Goal: Task Accomplishment & Management: Use online tool/utility

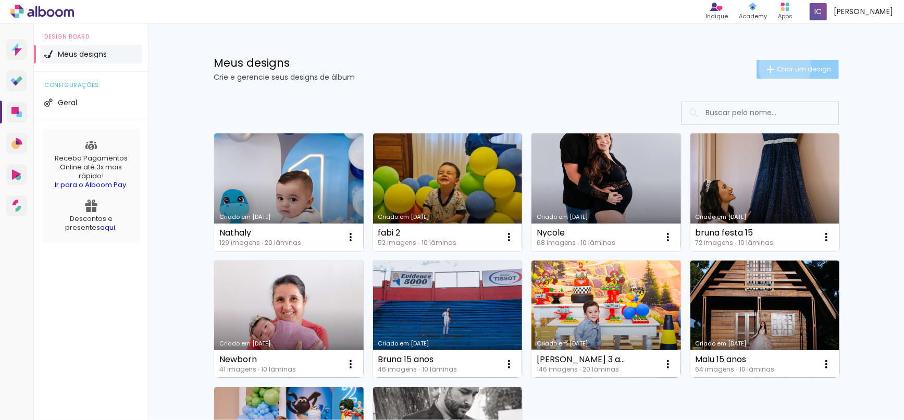
click at [779, 67] on span "Criar um design" at bounding box center [804, 69] width 54 height 7
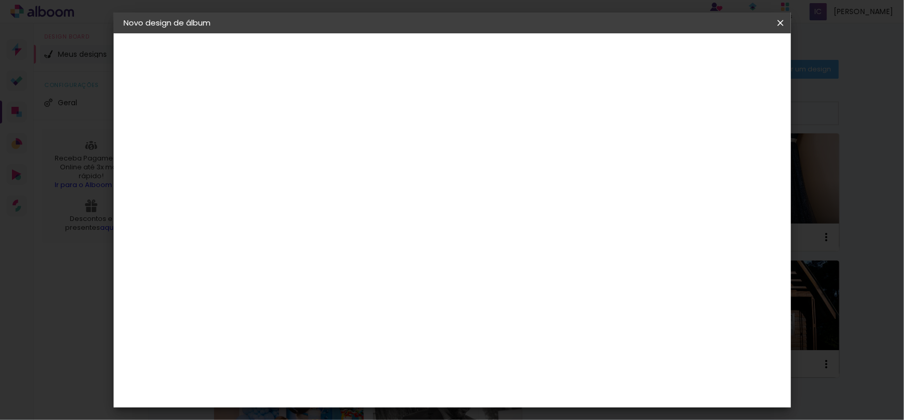
click at [295, 136] on input at bounding box center [295, 140] width 0 height 16
type input "Hilana"
type paper-input "Hilana"
click at [401, 62] on paper-button "Avançar" at bounding box center [375, 55] width 51 height 18
click at [377, 187] on paper-input-container at bounding box center [321, 198] width 113 height 23
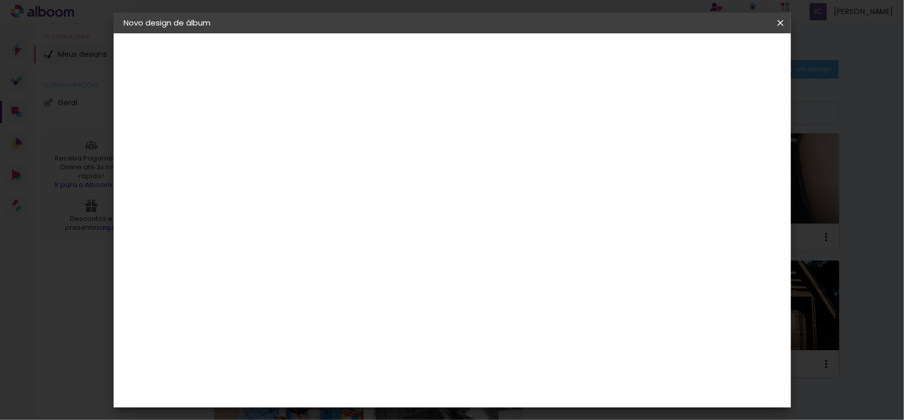
type input "2"
type input "tic"
type paper-input "tic"
click at [357, 220] on div "T" at bounding box center [311, 218] width 92 height 14
click at [357, 225] on paper-item "Ticcolor" at bounding box center [311, 235] width 92 height 23
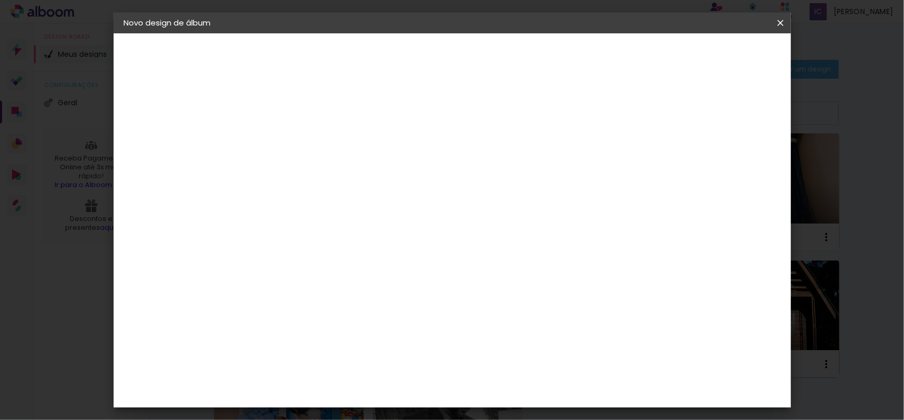
click at [477, 70] on header "Fornecedor Escolha um fornecedor ou avance com o tamanho livre. Voltar Avançar" at bounding box center [363, 68] width 228 height 70
click at [477, 65] on header "Fornecedor Escolha um fornecedor ou avance com o tamanho livre. Voltar Avançar" at bounding box center [363, 68] width 228 height 70
click at [0, 0] on slot "Avançar" at bounding box center [0, 0] width 0 height 0
click at [351, 182] on paper-input-container "Linha" at bounding box center [321, 182] width 60 height 27
click at [484, 193] on paper-item "Prime" at bounding box center [519, 193] width 209 height 21
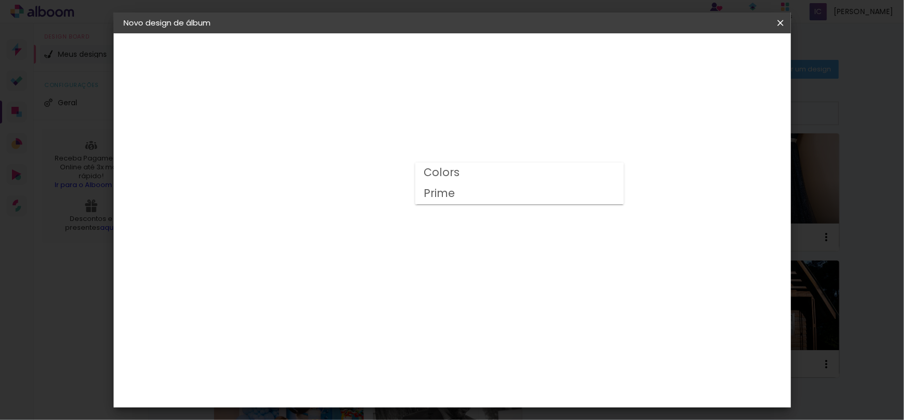
type input "Prime"
click at [365, 359] on span "20 × 20" at bounding box center [340, 369] width 48 height 21
click at [464, 63] on paper-button "Avançar" at bounding box center [438, 55] width 51 height 18
click at [667, 60] on paper-button "Iniciar design" at bounding box center [633, 55] width 68 height 18
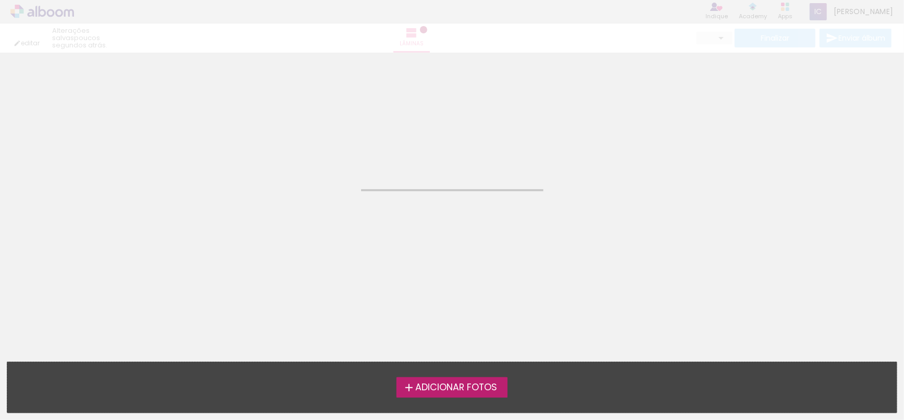
click at [432, 393] on span "Adicionar Fotos" at bounding box center [456, 387] width 82 height 9
click at [0, 0] on input "file" at bounding box center [0, 0] width 0 height 0
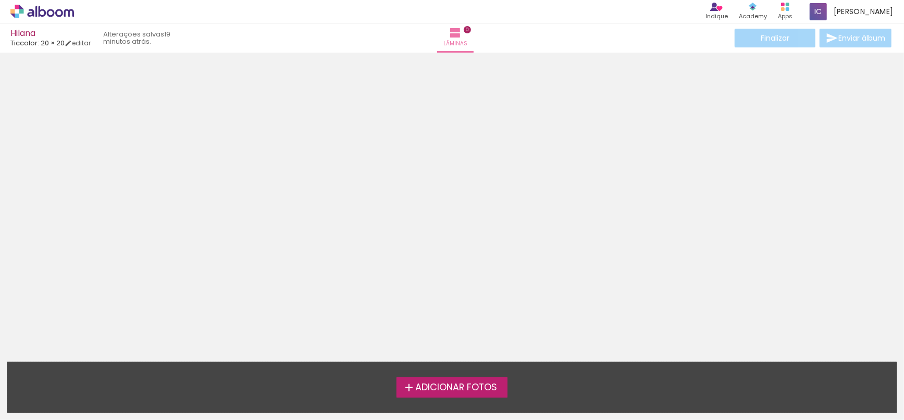
click at [421, 386] on span "Adicionar Fotos" at bounding box center [456, 387] width 82 height 9
click at [0, 0] on input "file" at bounding box center [0, 0] width 0 height 0
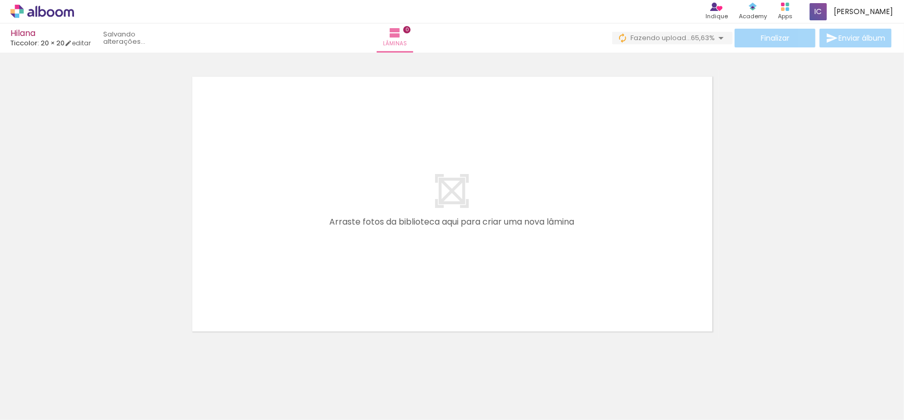
drag, startPoint x: 115, startPoint y: 399, endPoint x: 326, endPoint y: 266, distance: 249.9
click at [323, 272] on quentale-workspace at bounding box center [452, 210] width 904 height 420
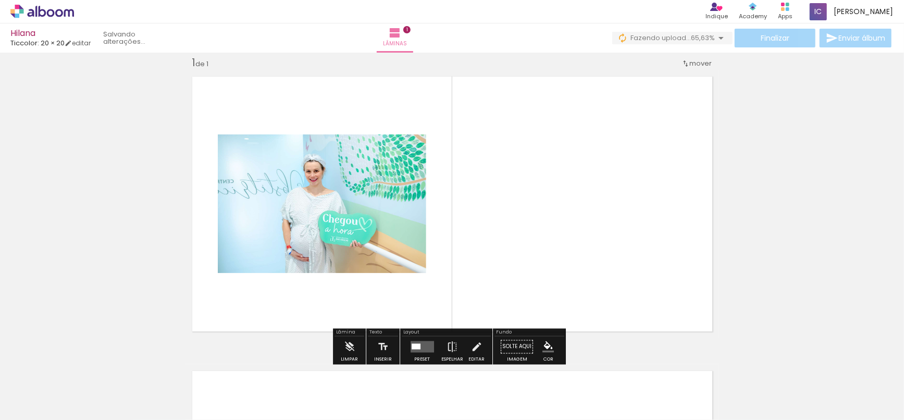
scroll to position [13, 0]
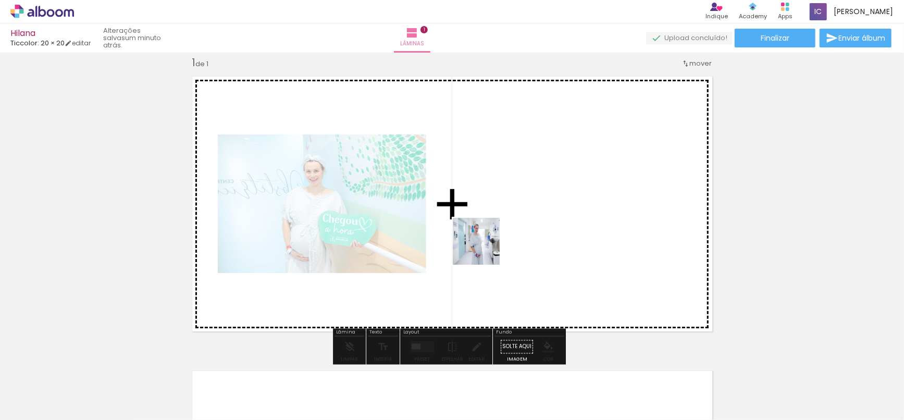
drag, startPoint x: 348, startPoint y: 301, endPoint x: 486, endPoint y: 249, distance: 147.6
click at [486, 249] on quentale-workspace at bounding box center [452, 210] width 904 height 420
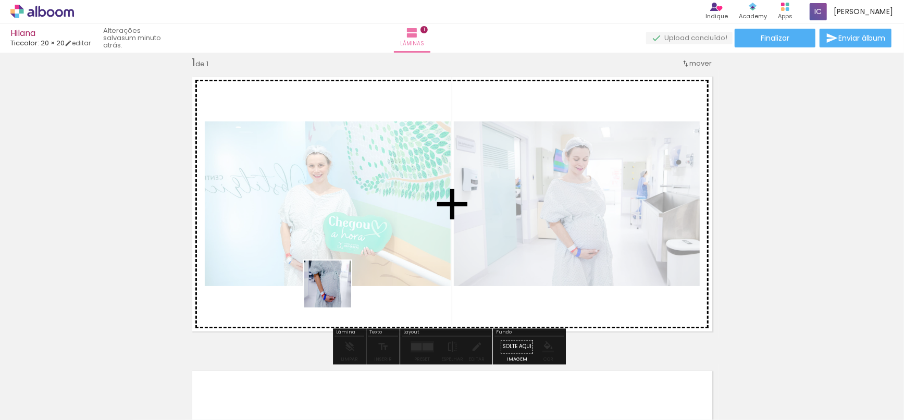
drag, startPoint x: 234, startPoint y: 381, endPoint x: 326, endPoint y: 333, distance: 104.4
click at [375, 252] on quentale-workspace at bounding box center [452, 210] width 904 height 420
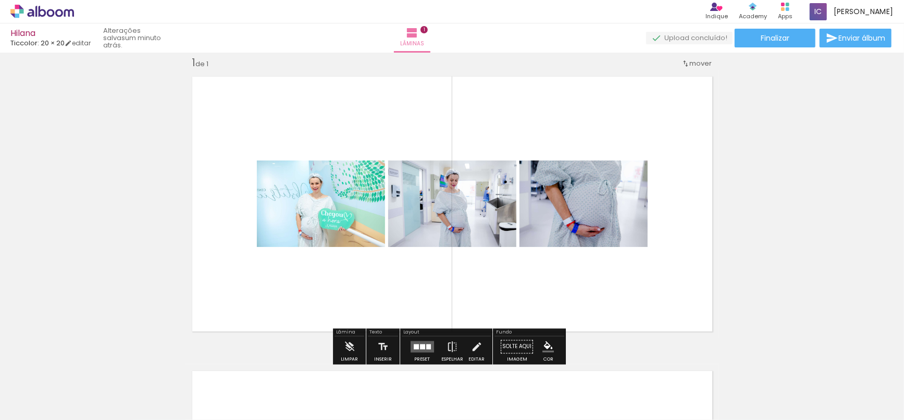
drag, startPoint x: 290, startPoint y: 383, endPoint x: 424, endPoint y: 222, distance: 209.5
click at [423, 224] on quentale-workspace at bounding box center [452, 210] width 904 height 420
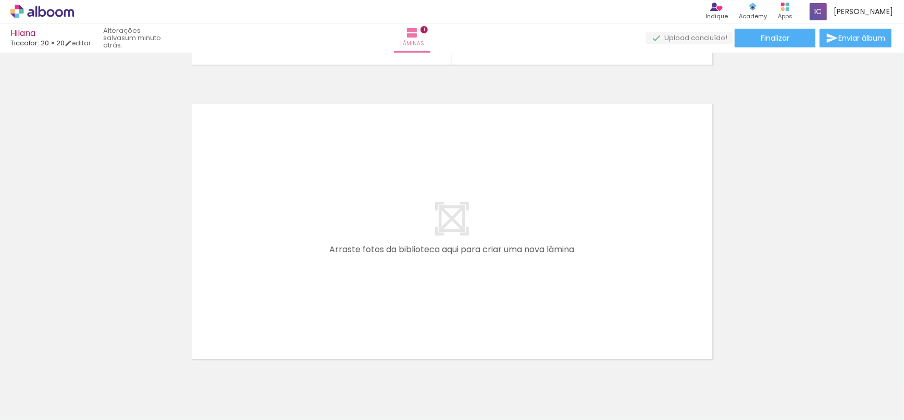
scroll to position [300, 0]
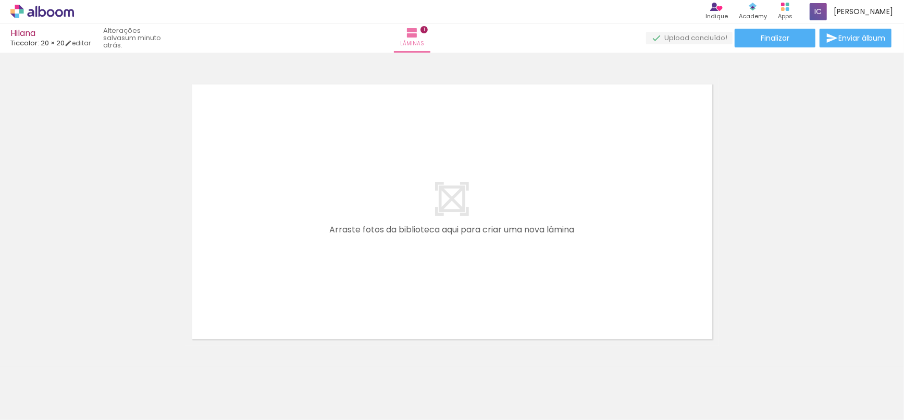
drag, startPoint x: 419, startPoint y: 369, endPoint x: 441, endPoint y: 276, distance: 95.5
click at [441, 277] on quentale-workspace at bounding box center [452, 210] width 904 height 420
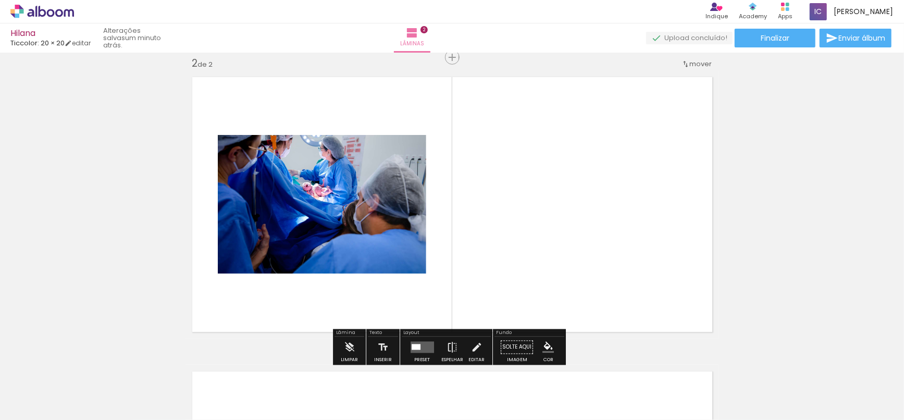
scroll to position [308, 0]
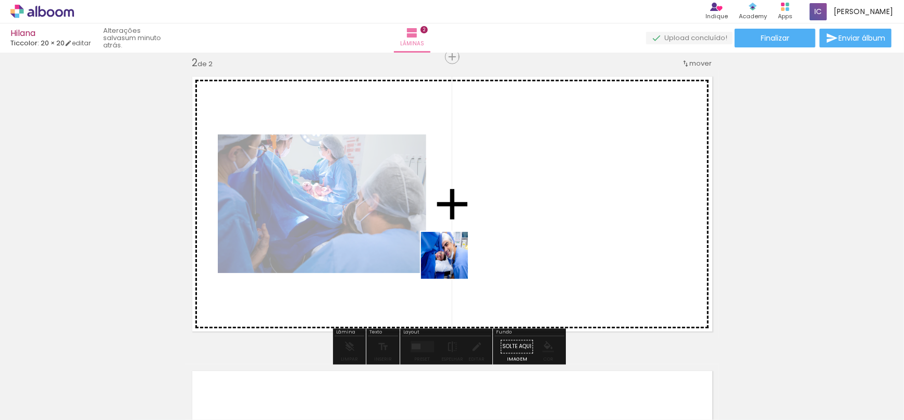
drag, startPoint x: 322, startPoint y: 394, endPoint x: 462, endPoint y: 247, distance: 203.1
click at [462, 247] on quentale-workspace at bounding box center [452, 210] width 904 height 420
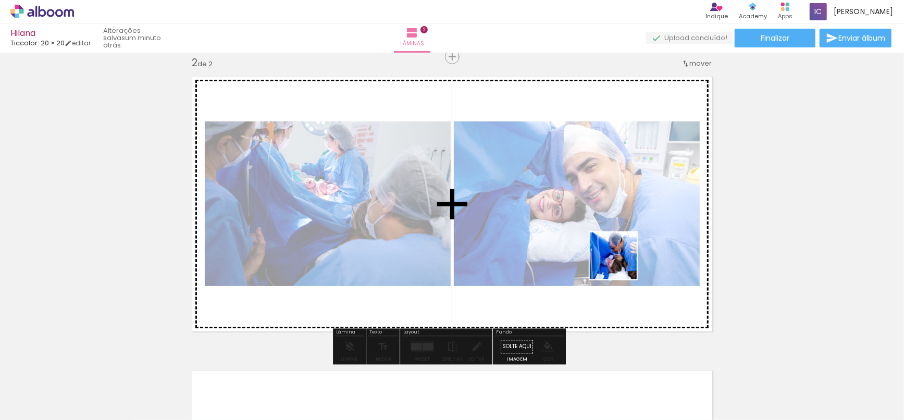
drag, startPoint x: 640, startPoint y: 387, endPoint x: 664, endPoint y: 280, distance: 109.5
click at [620, 258] on quentale-workspace at bounding box center [452, 210] width 904 height 420
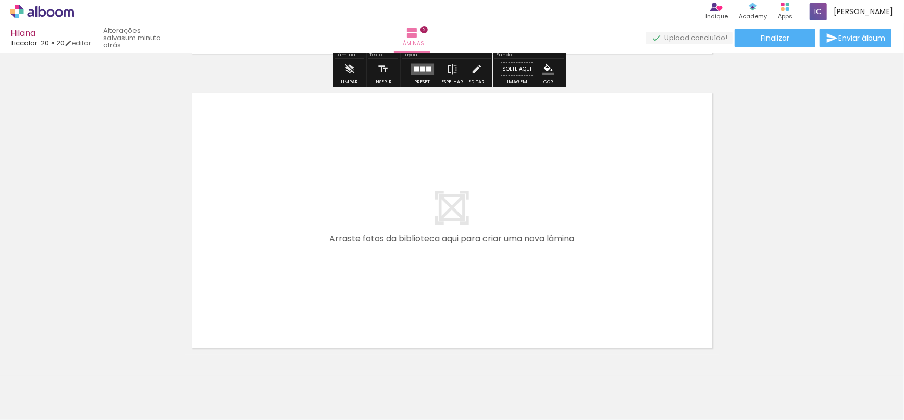
scroll to position [592, 0]
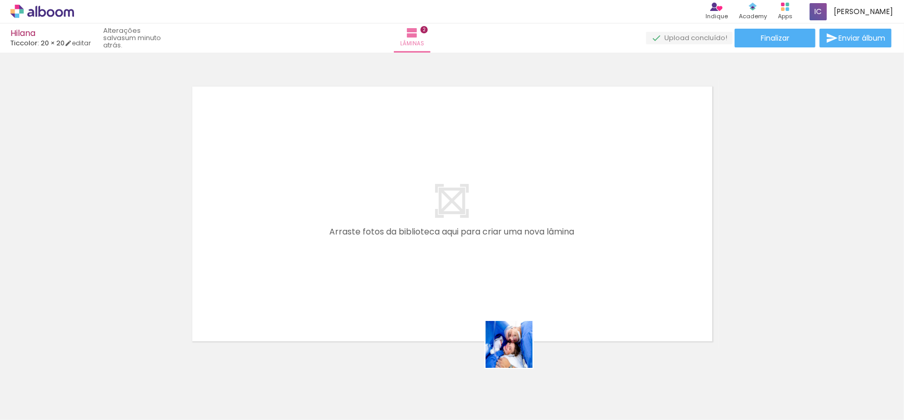
drag, startPoint x: 510, startPoint y: 381, endPoint x: 516, endPoint y: 266, distance: 114.3
click at [516, 266] on quentale-workspace at bounding box center [452, 210] width 904 height 420
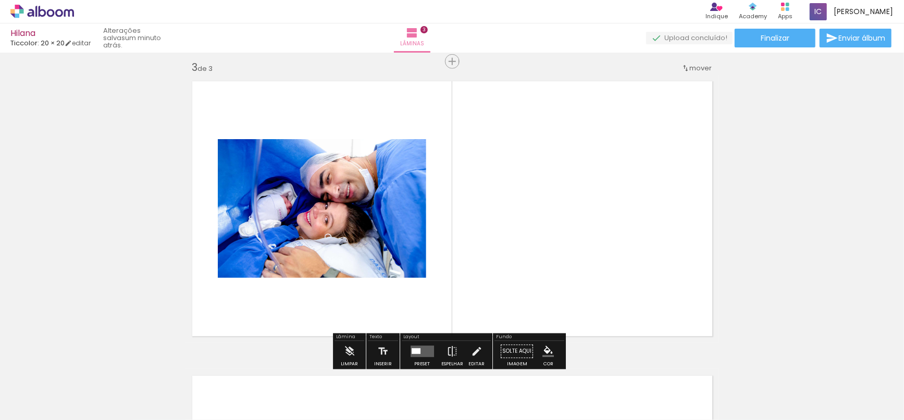
scroll to position [602, 0]
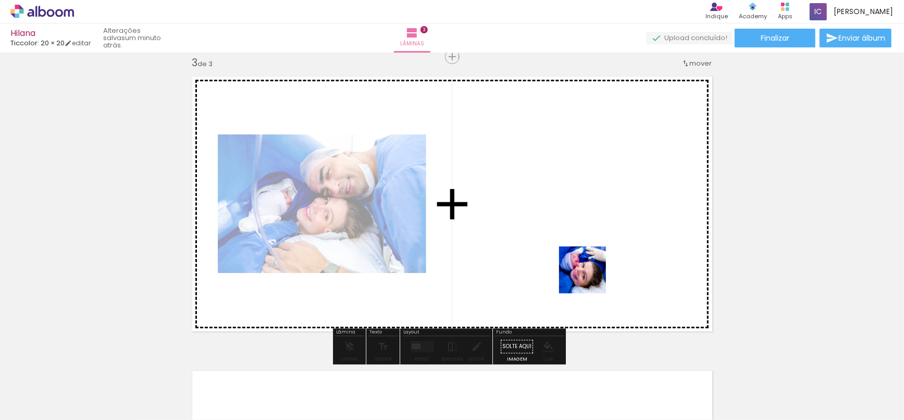
drag, startPoint x: 584, startPoint y: 386, endPoint x: 587, endPoint y: 236, distance: 150.7
click at [587, 236] on quentale-workspace at bounding box center [452, 210] width 904 height 420
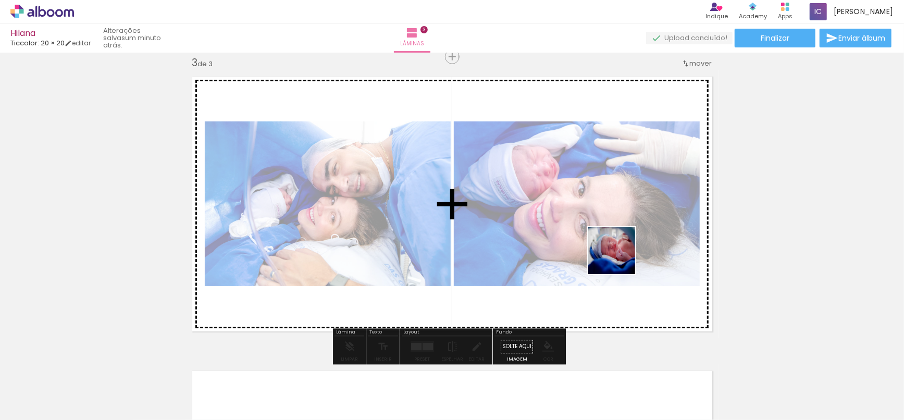
drag, startPoint x: 634, startPoint y: 273, endPoint x: 649, endPoint y: 254, distance: 24.5
click at [618, 256] on quentale-workspace at bounding box center [452, 210] width 904 height 420
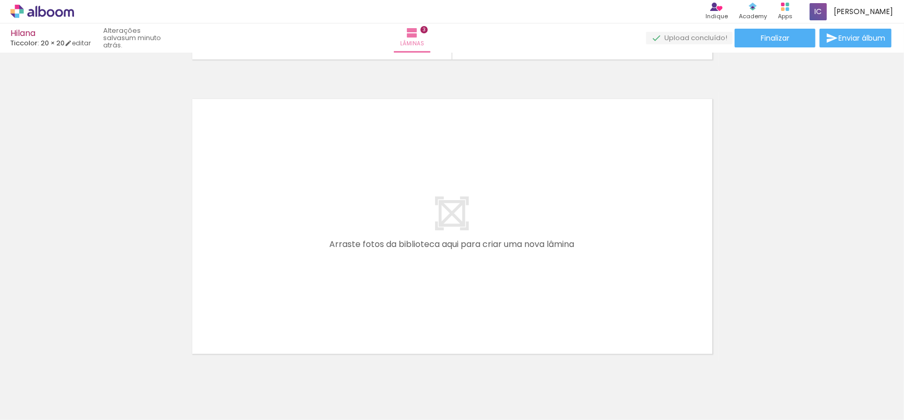
scroll to position [0, 491]
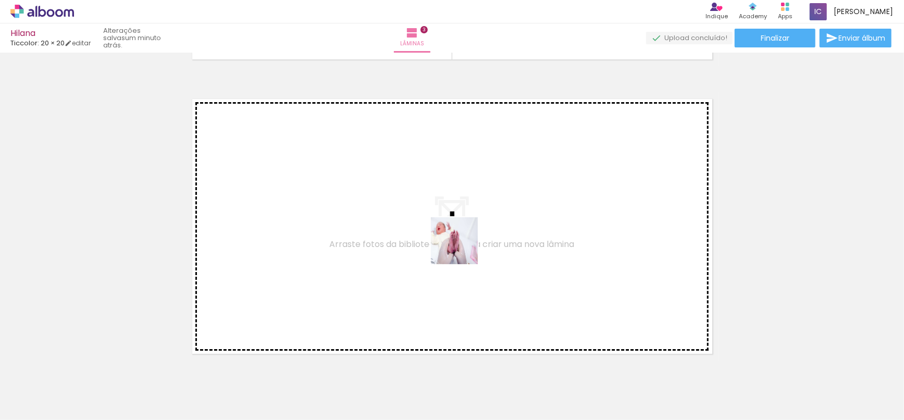
drag, startPoint x: 414, startPoint y: 383, endPoint x: 464, endPoint y: 238, distance: 153.5
click at [464, 238] on quentale-workspace at bounding box center [452, 210] width 904 height 420
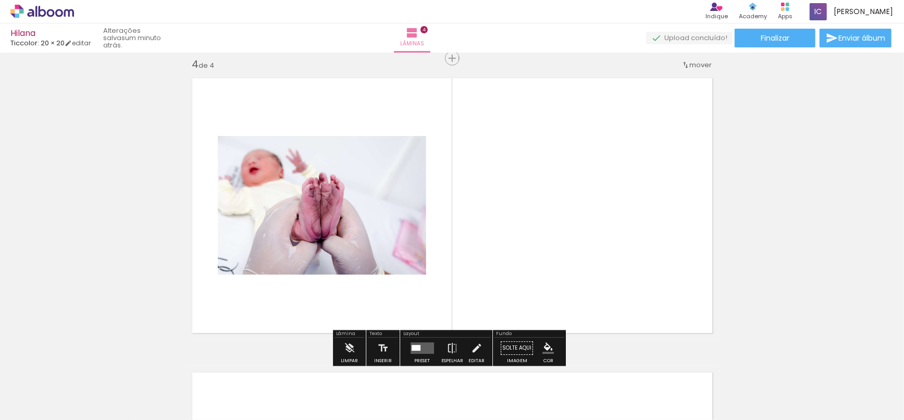
scroll to position [897, 0]
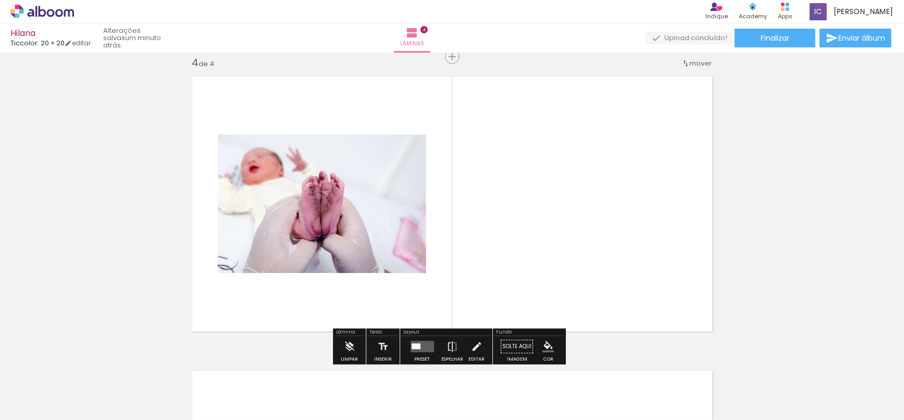
drag, startPoint x: 395, startPoint y: 381, endPoint x: 472, endPoint y: 271, distance: 133.9
click at [472, 271] on quentale-workspace at bounding box center [452, 210] width 904 height 420
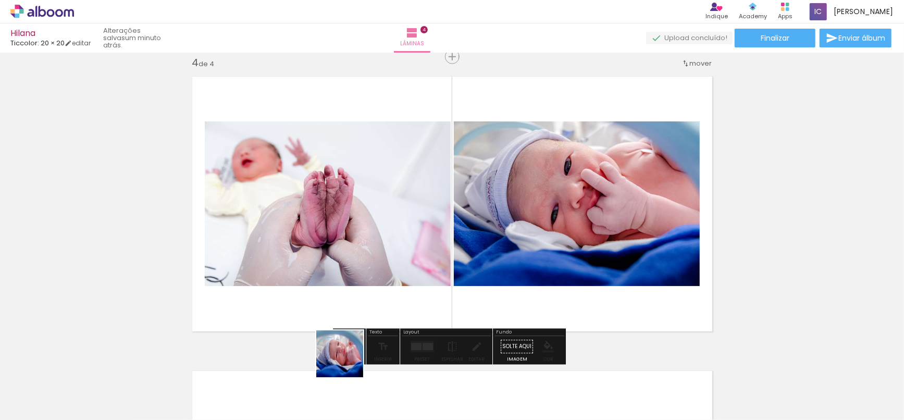
drag, startPoint x: 348, startPoint y: 362, endPoint x: 516, endPoint y: 303, distance: 178.4
click at [429, 274] on quentale-workspace at bounding box center [452, 210] width 904 height 420
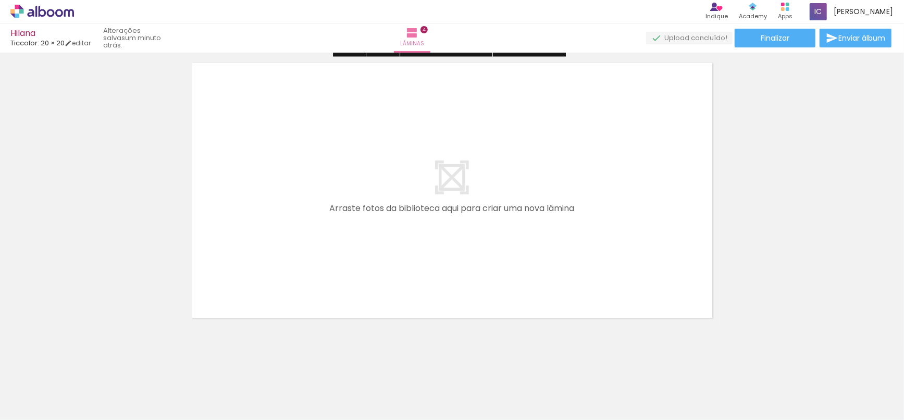
scroll to position [1211, 0]
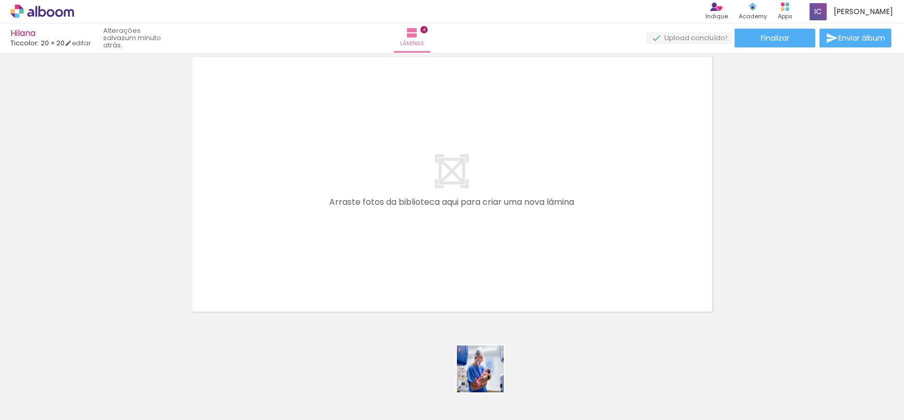
drag, startPoint x: 487, startPoint y: 379, endPoint x: 522, endPoint y: 268, distance: 116.2
click at [519, 256] on quentale-workspace at bounding box center [452, 210] width 904 height 420
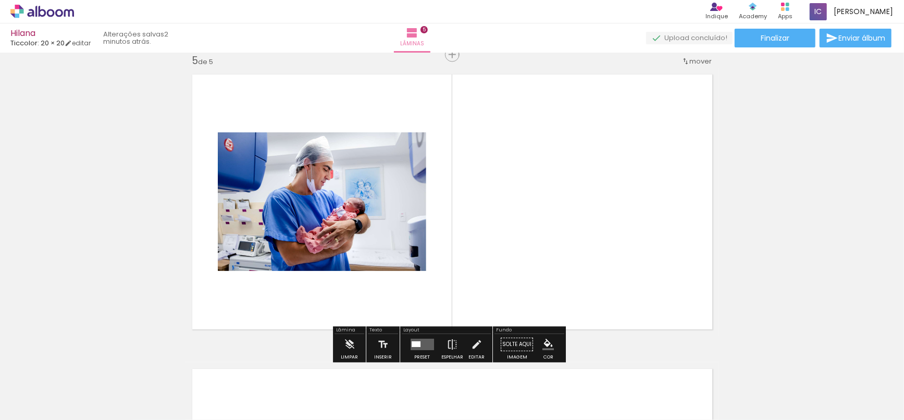
scroll to position [1191, 0]
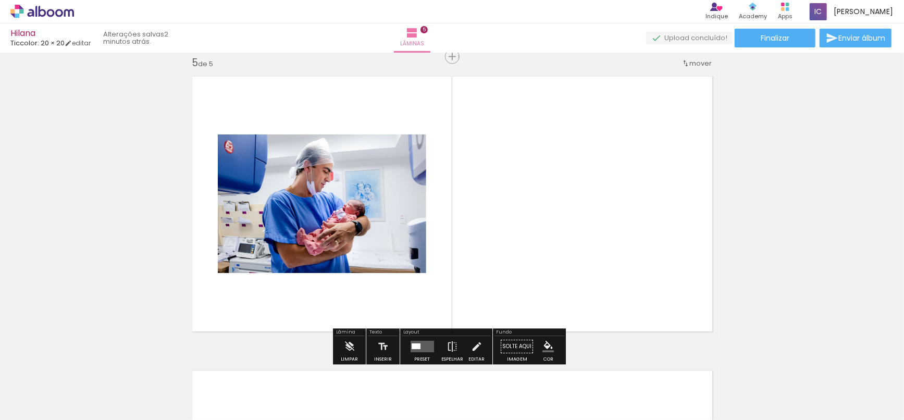
drag, startPoint x: 342, startPoint y: 303, endPoint x: 403, endPoint y: 249, distance: 81.2
click at [403, 249] on quentale-workspace at bounding box center [452, 210] width 904 height 420
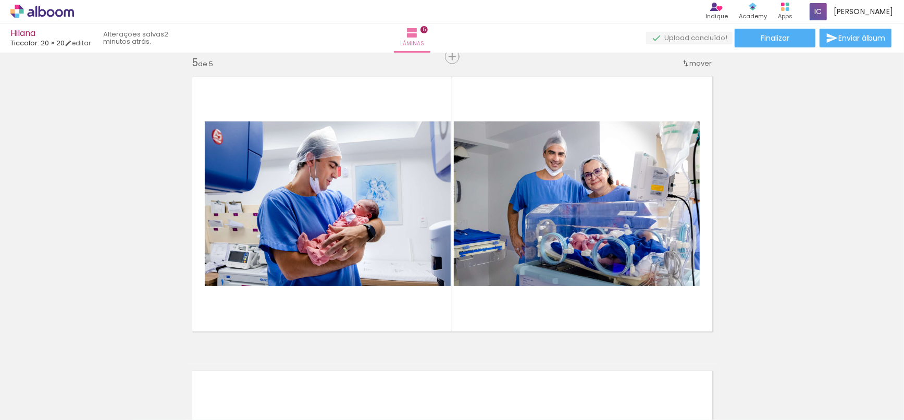
scroll to position [0, 577]
drag, startPoint x: 516, startPoint y: 313, endPoint x: 574, endPoint y: 239, distance: 94.6
click at [531, 283] on quentale-workspace at bounding box center [452, 210] width 904 height 420
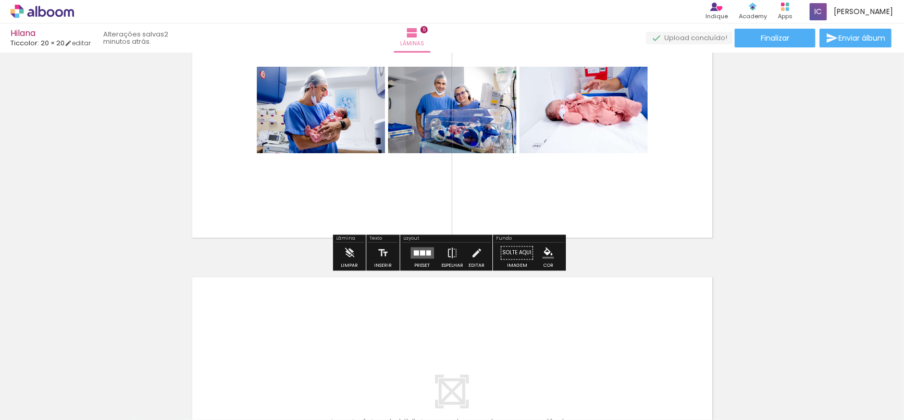
scroll to position [1295, 0]
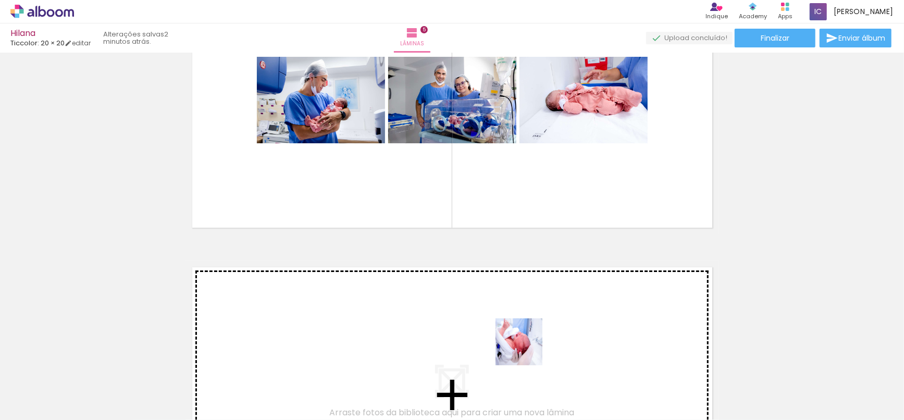
drag, startPoint x: 521, startPoint y: 374, endPoint x: 530, endPoint y: 320, distance: 54.4
click at [530, 320] on quentale-workspace at bounding box center [452, 210] width 904 height 420
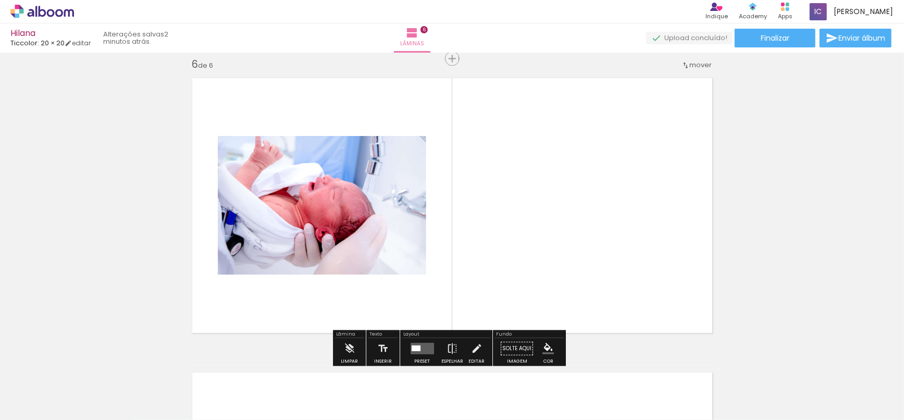
scroll to position [1486, 0]
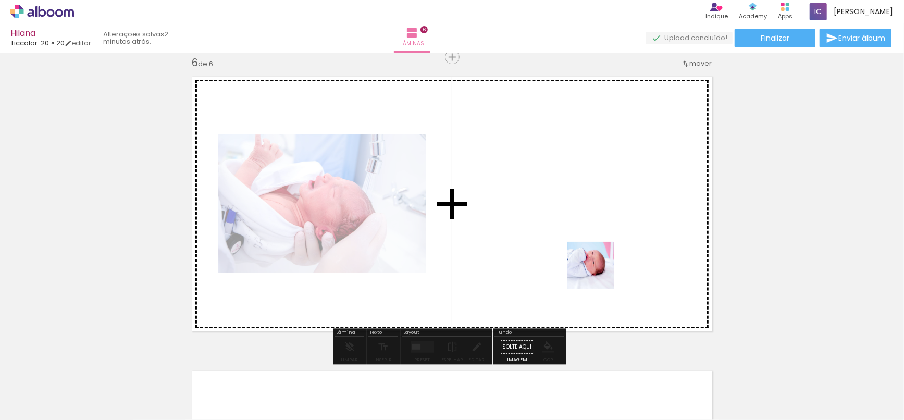
drag, startPoint x: 583, startPoint y: 377, endPoint x: 599, endPoint y: 273, distance: 106.0
click at [599, 273] on quentale-workspace at bounding box center [452, 210] width 904 height 420
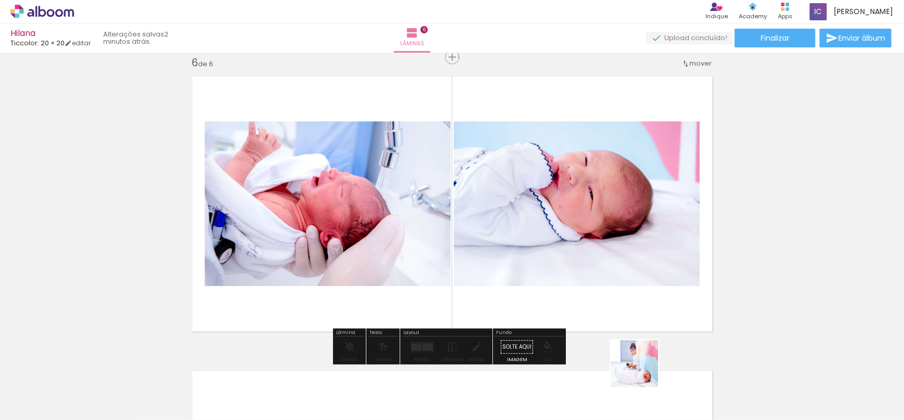
drag, startPoint x: 643, startPoint y: 382, endPoint x: 632, endPoint y: 288, distance: 94.4
click at [627, 264] on quentale-workspace at bounding box center [452, 210] width 904 height 420
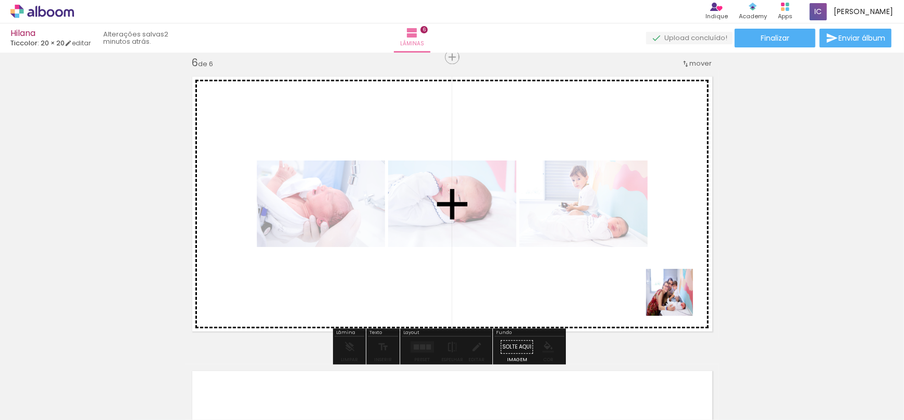
drag, startPoint x: 688, startPoint y: 338, endPoint x: 808, endPoint y: 315, distance: 123.1
click at [657, 255] on quentale-workspace at bounding box center [452, 210] width 904 height 420
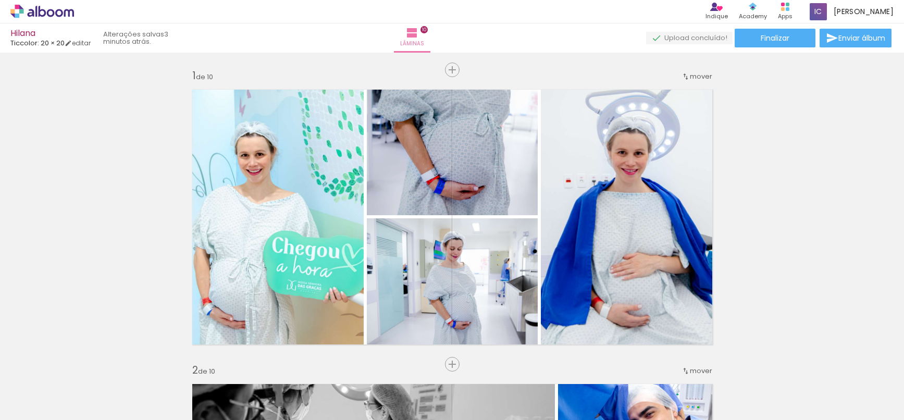
click at [843, 35] on span "Enviar álbum" at bounding box center [862, 37] width 47 height 7
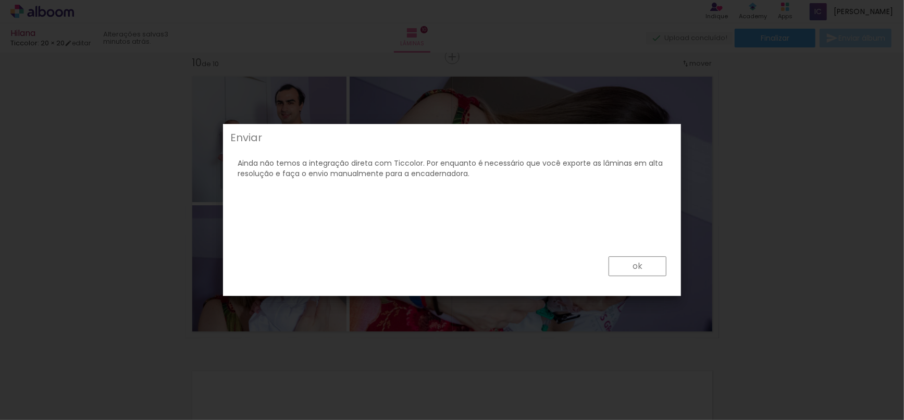
scroll to position [0, 1052]
click at [652, 275] on paper-button "ok" at bounding box center [638, 266] width 58 height 20
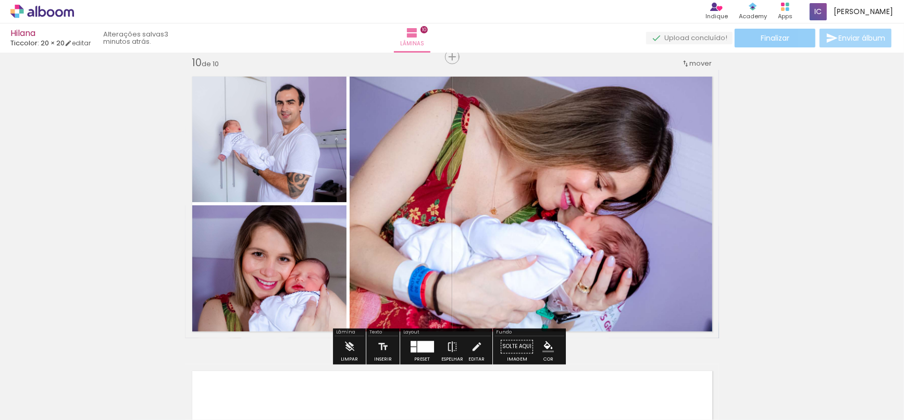
click at [784, 44] on paper-button "Finalizar" at bounding box center [775, 38] width 81 height 19
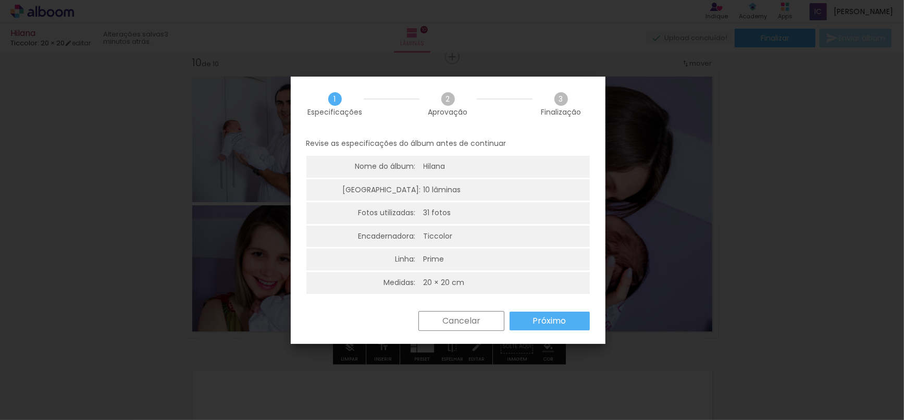
click at [0, 0] on slot "Próximo" at bounding box center [0, 0] width 0 height 0
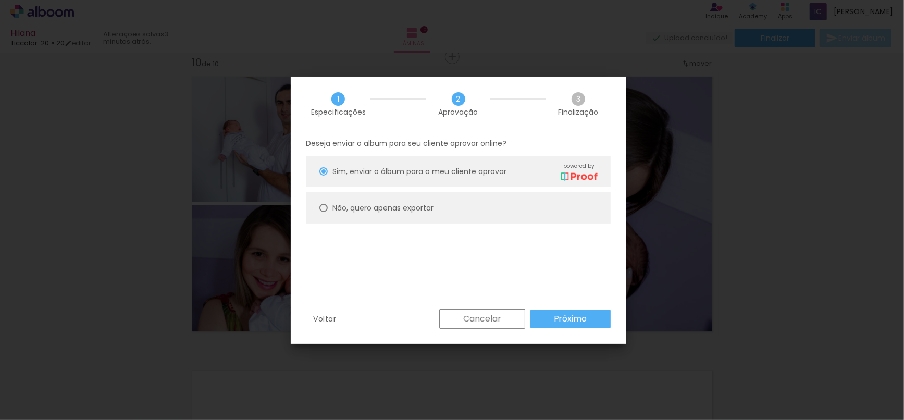
click at [0, 0] on slot "Não, quero apenas exportar" at bounding box center [0, 0] width 0 height 0
type paper-radio-button "on"
click at [0, 0] on slot "Próximo" at bounding box center [0, 0] width 0 height 0
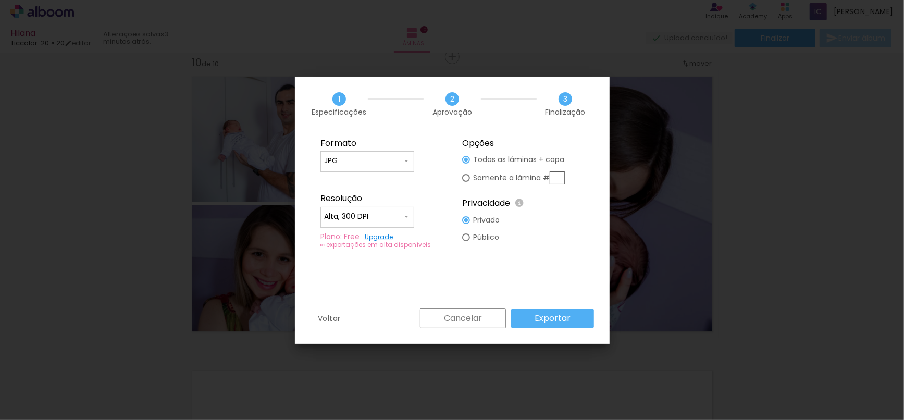
click at [375, 218] on input "Alta, 300 DPI" at bounding box center [363, 217] width 78 height 10
click at [364, 234] on paper-item "Baixa" at bounding box center [368, 236] width 94 height 21
type input "Baixa"
click at [536, 316] on paper-button "Exportar" at bounding box center [552, 318] width 83 height 19
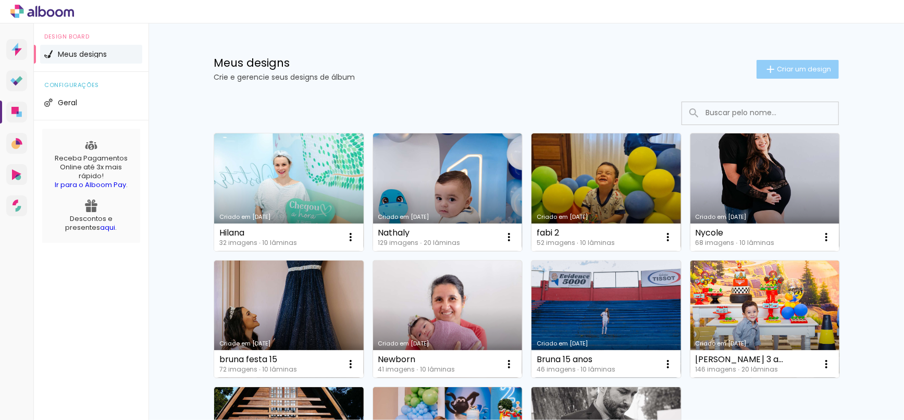
click at [765, 67] on iron-icon at bounding box center [771, 69] width 13 height 13
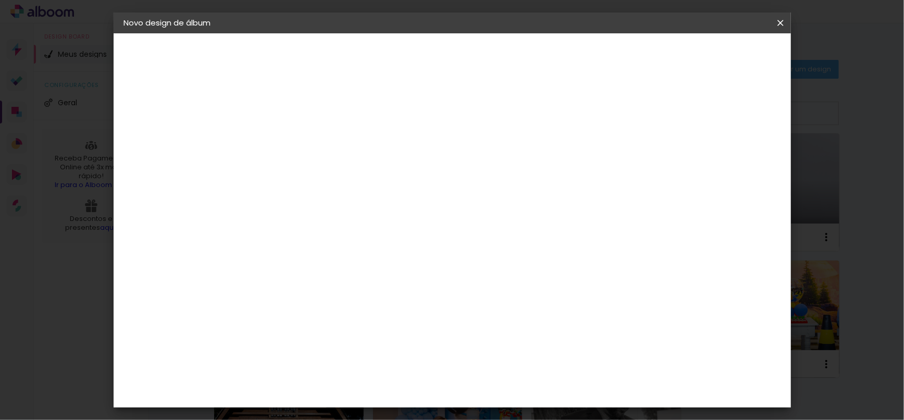
click at [295, 135] on input at bounding box center [295, 140] width 0 height 16
type input "scheila ensaio 2 anos e festa"
type paper-input "scheila ensaio 2 anos e festa"
click at [401, 55] on paper-button "Avançar" at bounding box center [375, 55] width 51 height 18
click at [374, 198] on input at bounding box center [320, 198] width 105 height 13
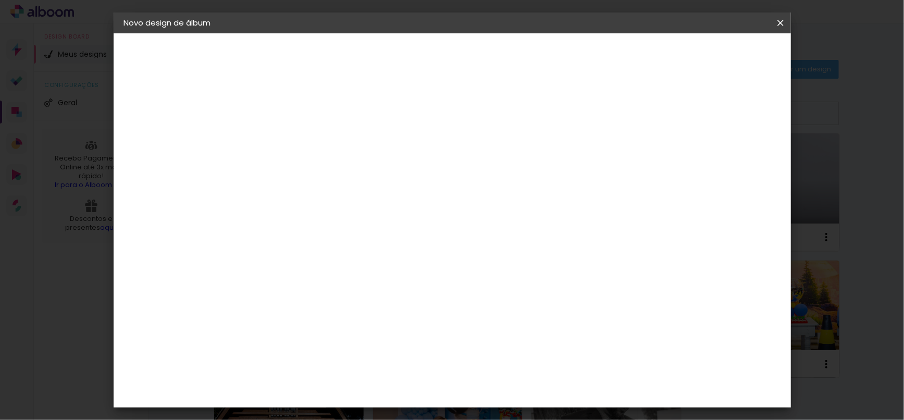
type input "tic"
type paper-input "tic"
drag, startPoint x: 417, startPoint y: 234, endPoint x: 458, endPoint y: 205, distance: 50.2
click at [321, 235] on div "Ticcolor" at bounding box center [303, 235] width 33 height 8
click at [0, 0] on slot "Avançar" at bounding box center [0, 0] width 0 height 0
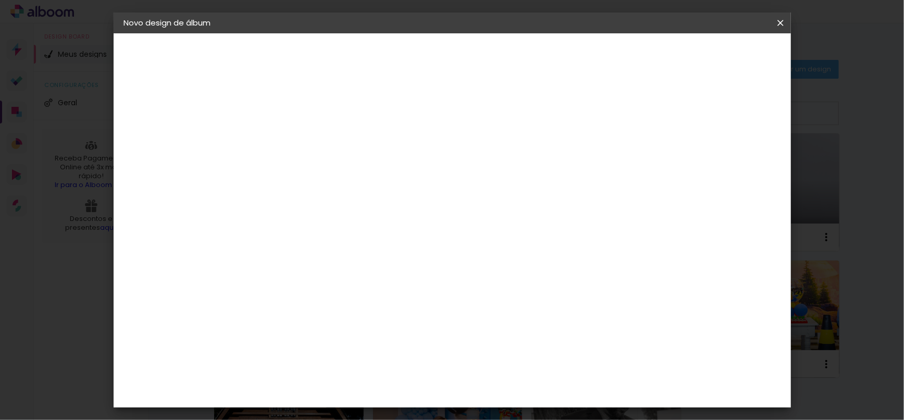
click at [335, 174] on input "text" at bounding box center [315, 182] width 41 height 16
click at [459, 192] on paper-item "Prime" at bounding box center [519, 193] width 209 height 21
type input "Prime"
click at [464, 60] on paper-button "Avançar" at bounding box center [438, 55] width 51 height 18
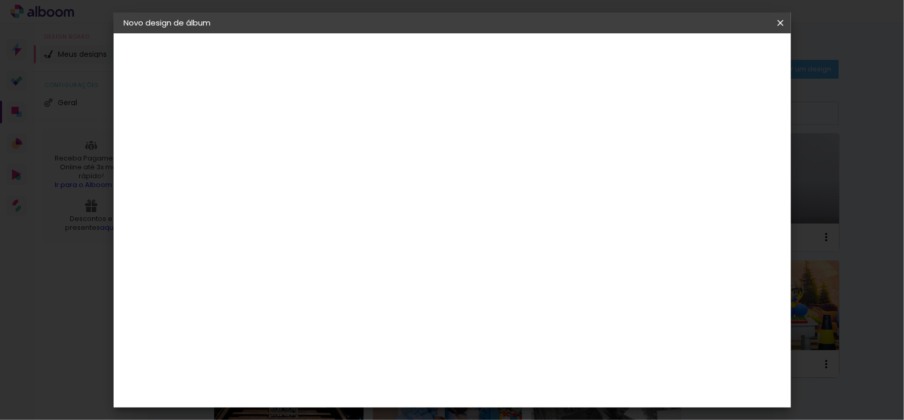
click at [657, 54] on span "Iniciar design" at bounding box center [632, 55] width 47 height 7
